Goal: Task Accomplishment & Management: Complete application form

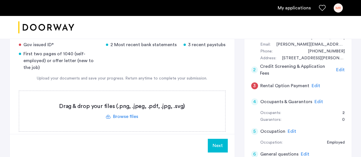
scroll to position [67, 0]
click at [122, 116] on label at bounding box center [122, 111] width 206 height 41
click at [0, 0] on input "file" at bounding box center [0, 0] width 0 height 0
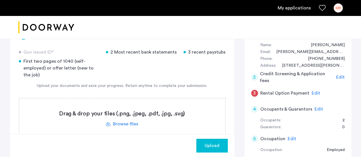
scroll to position [59, 0]
click at [118, 123] on label at bounding box center [122, 118] width 206 height 41
click at [0, 0] on input "file" at bounding box center [0, 0] width 0 height 0
click at [121, 124] on label at bounding box center [122, 118] width 206 height 41
click at [0, 0] on input "file" at bounding box center [0, 0] width 0 height 0
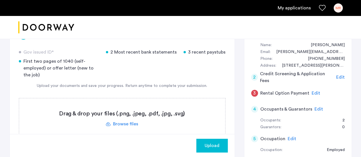
click at [126, 121] on label at bounding box center [122, 118] width 206 height 41
click at [0, 0] on input "file" at bounding box center [0, 0] width 0 height 0
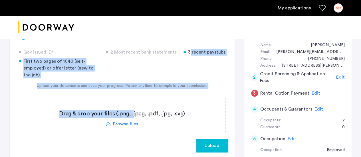
drag, startPoint x: 126, startPoint y: 121, endPoint x: 182, endPoint y: 76, distance: 71.8
click at [182, 76] on div "Gov issued ID* 2 Most recent bank statements 3 recent paystubs First two pages …" at bounding box center [122, 152] width 207 height 206
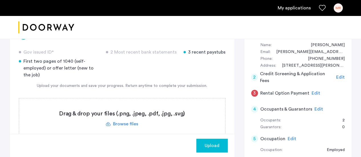
click at [166, 70] on div "Gov issued ID* 2 Most recent bank statements 3 recent paystubs First two pages …" at bounding box center [122, 64] width 207 height 30
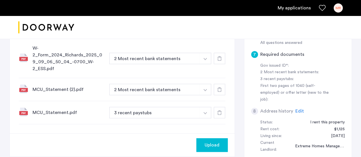
scroll to position [188, 0]
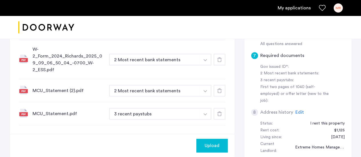
click at [218, 115] on use at bounding box center [219, 114] width 5 height 5
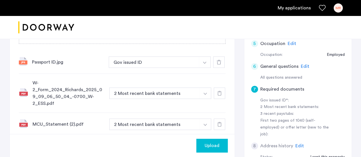
scroll to position [158, 0]
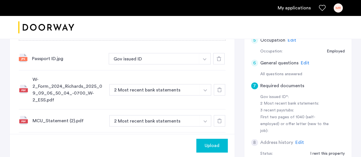
click at [207, 90] on button "button" at bounding box center [205, 89] width 12 height 11
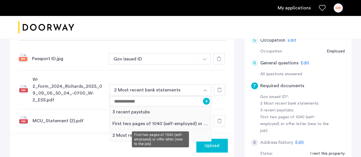
click at [144, 124] on div "First two pages of 1040 (self-employed) or offer letter (new to the job)" at bounding box center [161, 124] width 102 height 12
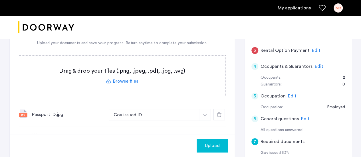
scroll to position [100, 0]
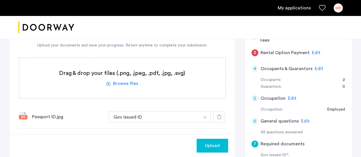
click at [125, 82] on label at bounding box center [122, 78] width 206 height 41
click at [0, 0] on input "file" at bounding box center [0, 0] width 0 height 0
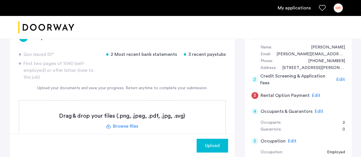
scroll to position [57, 0]
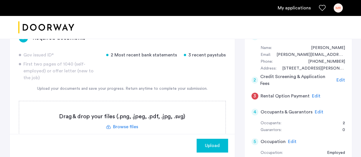
click at [125, 125] on label at bounding box center [122, 121] width 206 height 41
click at [0, 0] on input "file" at bounding box center [0, 0] width 0 height 0
click at [128, 127] on label at bounding box center [122, 121] width 206 height 41
click at [0, 0] on input "file" at bounding box center [0, 0] width 0 height 0
click at [132, 126] on label at bounding box center [122, 121] width 206 height 41
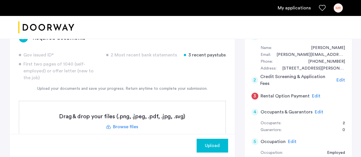
click at [0, 0] on input "file" at bounding box center [0, 0] width 0 height 0
click at [126, 126] on label at bounding box center [122, 121] width 206 height 41
click at [0, 0] on input "file" at bounding box center [0, 0] width 0 height 0
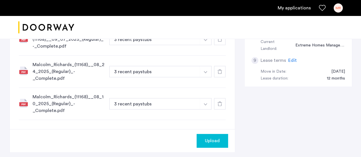
scroll to position [291, 0]
click at [215, 137] on span "Upload" at bounding box center [212, 140] width 15 height 7
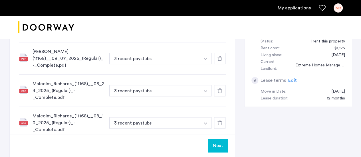
scroll to position [271, 0]
click at [218, 139] on button "Next" at bounding box center [218, 146] width 20 height 14
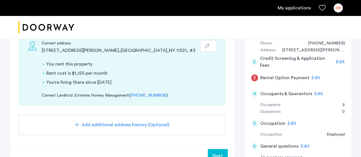
scroll to position [94, 0]
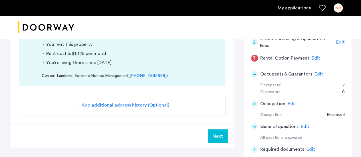
click at [218, 136] on span "Next" at bounding box center [218, 136] width 10 height 7
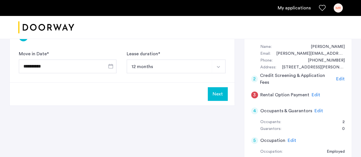
scroll to position [58, 0]
click at [215, 94] on button "Next" at bounding box center [218, 94] width 20 height 14
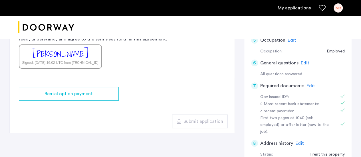
scroll to position [159, 0]
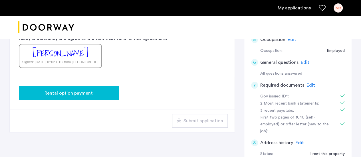
click at [88, 96] on button "Rental option payment" at bounding box center [69, 93] width 100 height 14
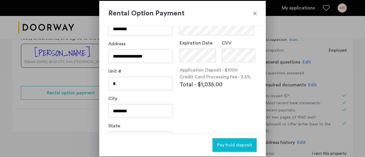
scroll to position [0, 0]
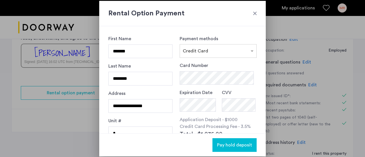
click at [255, 14] on div at bounding box center [255, 14] width 6 height 6
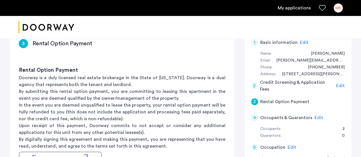
scroll to position [57, 0]
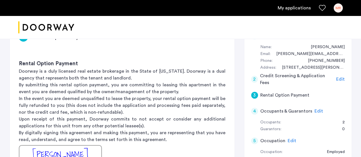
click at [254, 94] on div "3" at bounding box center [254, 95] width 7 height 7
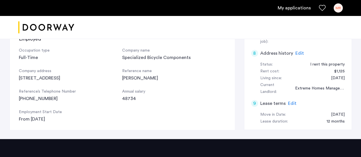
scroll to position [227, 0]
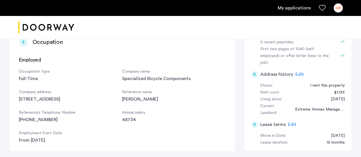
click at [254, 121] on div "9" at bounding box center [254, 124] width 7 height 7
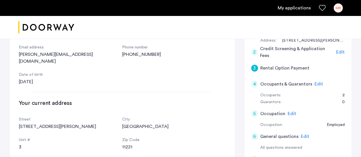
scroll to position [84, 0]
click at [255, 68] on div "3" at bounding box center [254, 68] width 7 height 7
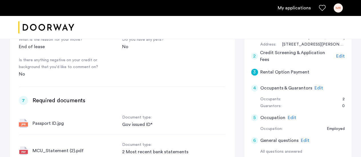
scroll to position [0, 0]
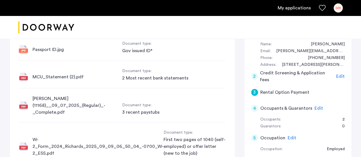
click at [255, 90] on div "3" at bounding box center [254, 92] width 7 height 7
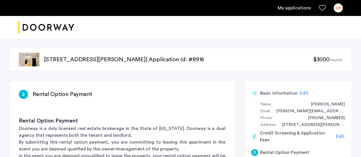
click at [301, 11] on link "My applications" at bounding box center [294, 8] width 33 height 7
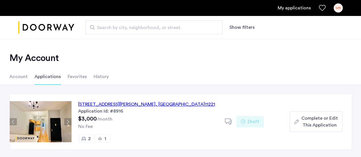
click at [337, 10] on div "MR" at bounding box center [338, 7] width 9 height 9
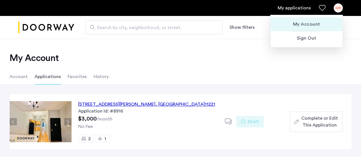
click at [308, 25] on span "My Account" at bounding box center [306, 24] width 63 height 7
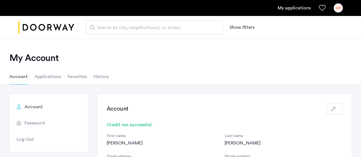
click at [50, 77] on li "Applications" at bounding box center [48, 77] width 26 height 16
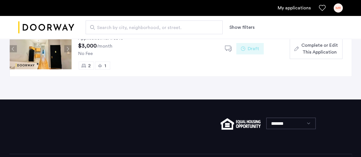
scroll to position [40, 0]
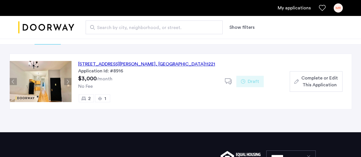
click at [307, 82] on span "Complete or Edit This Application" at bounding box center [319, 82] width 37 height 14
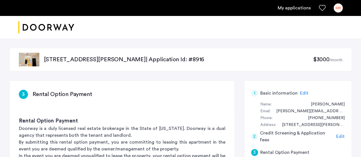
click at [341, 8] on div "MR" at bounding box center [338, 7] width 9 height 9
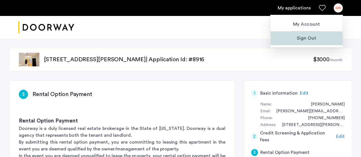
click at [306, 39] on span "Sign Out" at bounding box center [306, 38] width 63 height 7
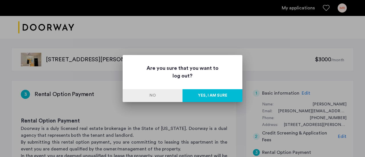
click at [202, 100] on button "Yes, I am sure" at bounding box center [213, 95] width 60 height 13
